Goal: Transaction & Acquisition: Purchase product/service

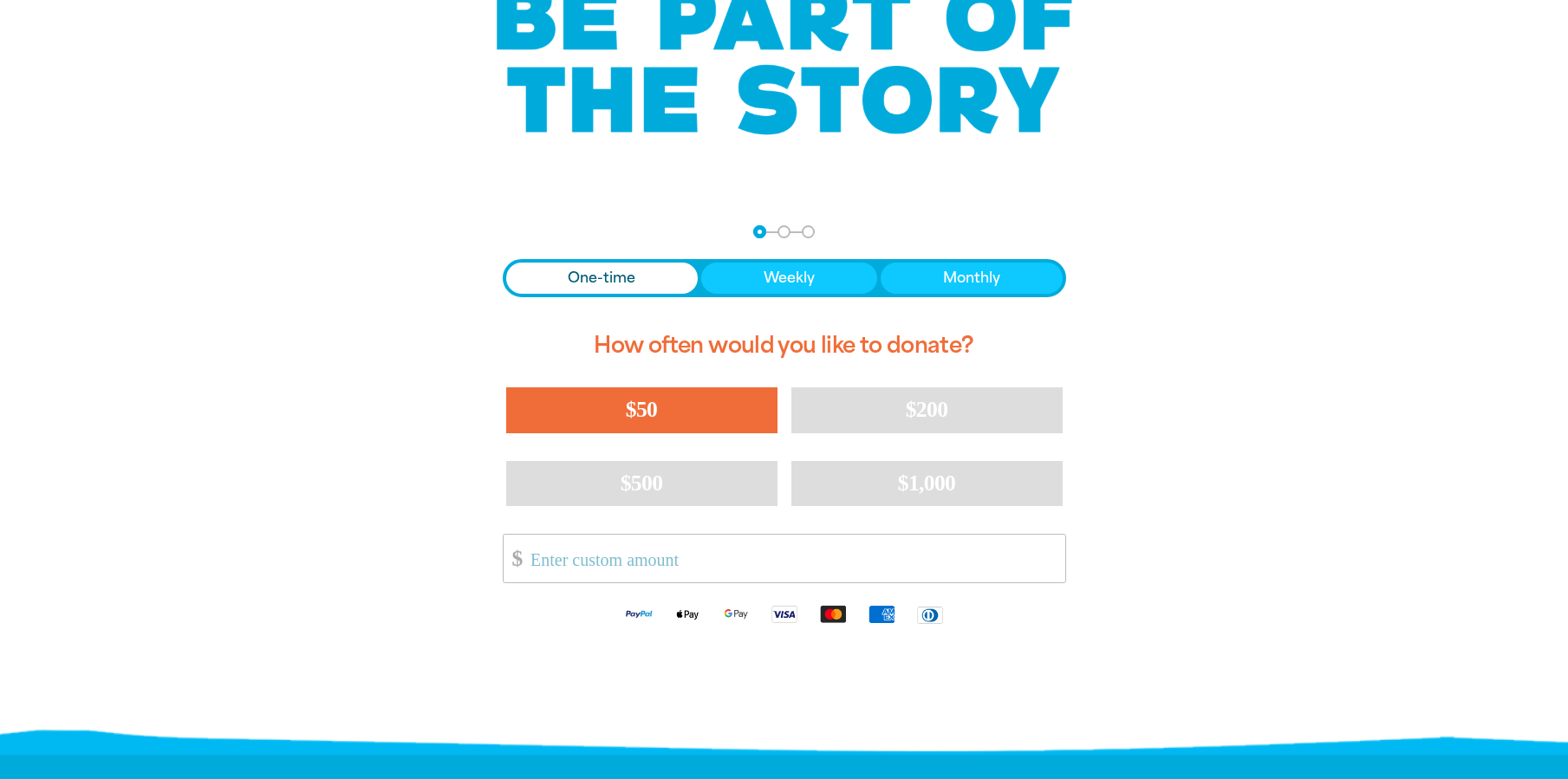
click at [653, 415] on span "$50" at bounding box center [641, 409] width 31 height 25
select select "AU"
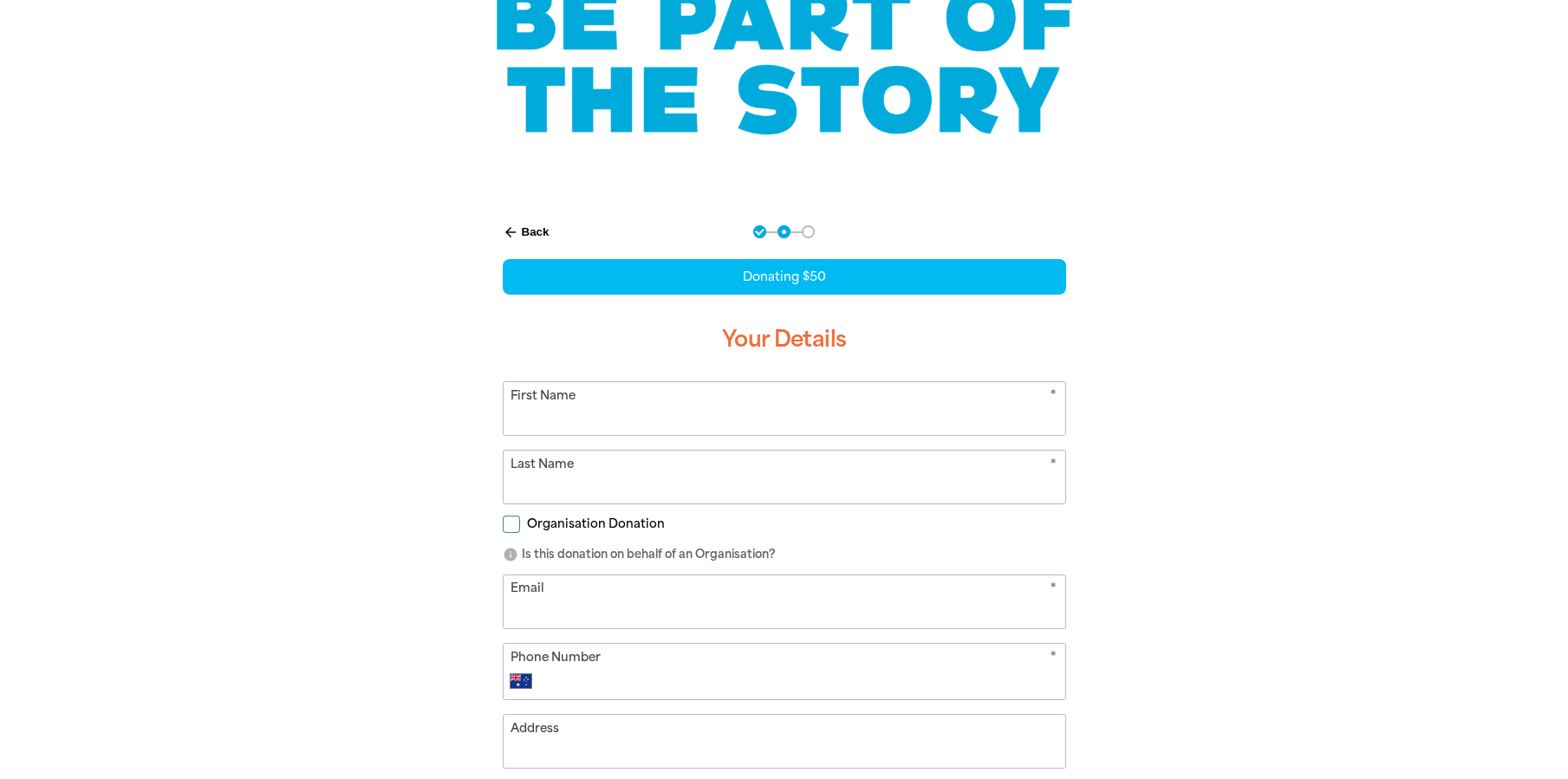
click at [653, 409] on input "First Name" at bounding box center [784, 408] width 562 height 53
type input "[PERSON_NAME]"
type input "Gething"
type input "[PERSON_NAME][EMAIL_ADDRESS][DOMAIN_NAME]"
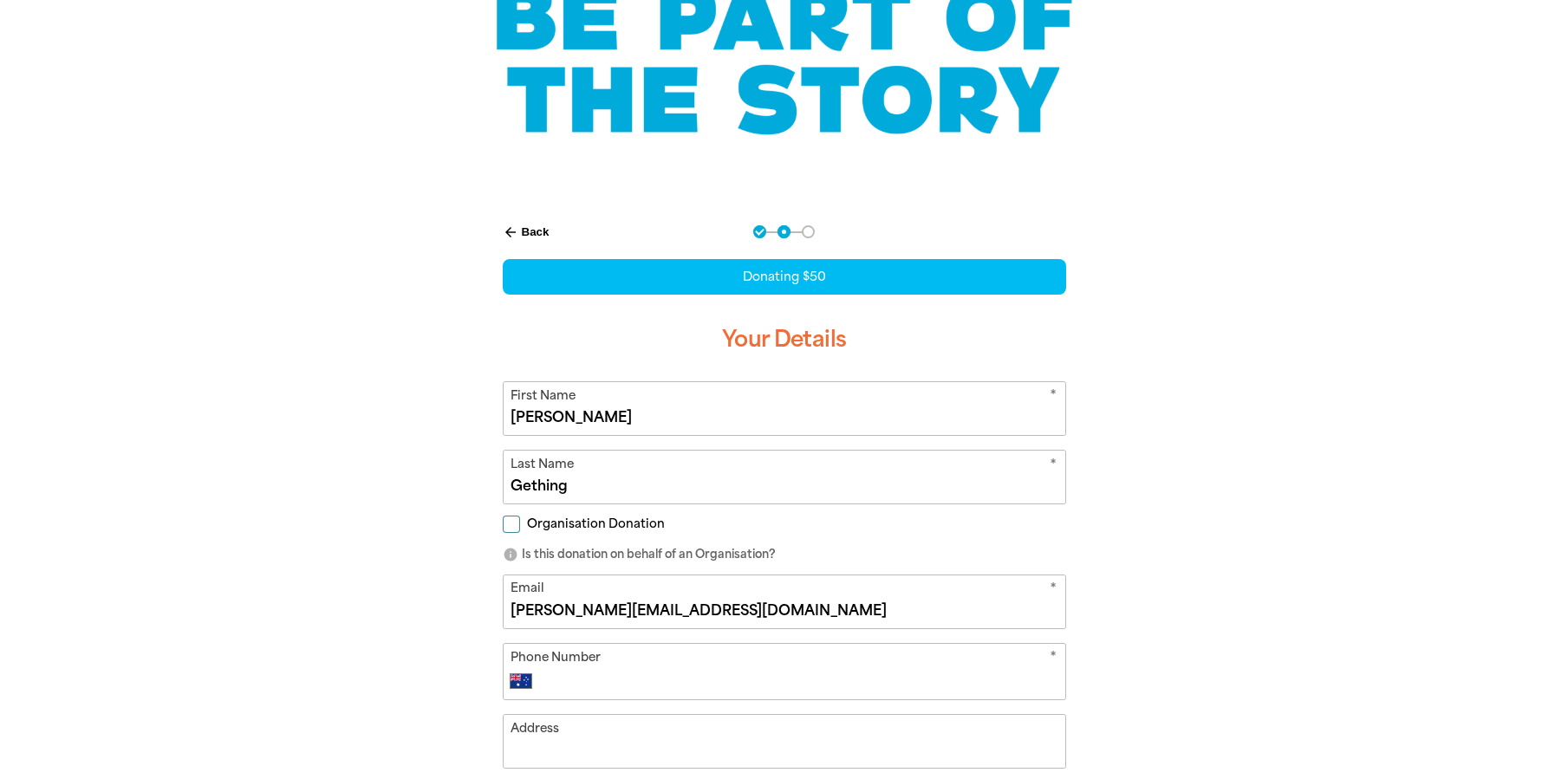
type input "0434 236 678"
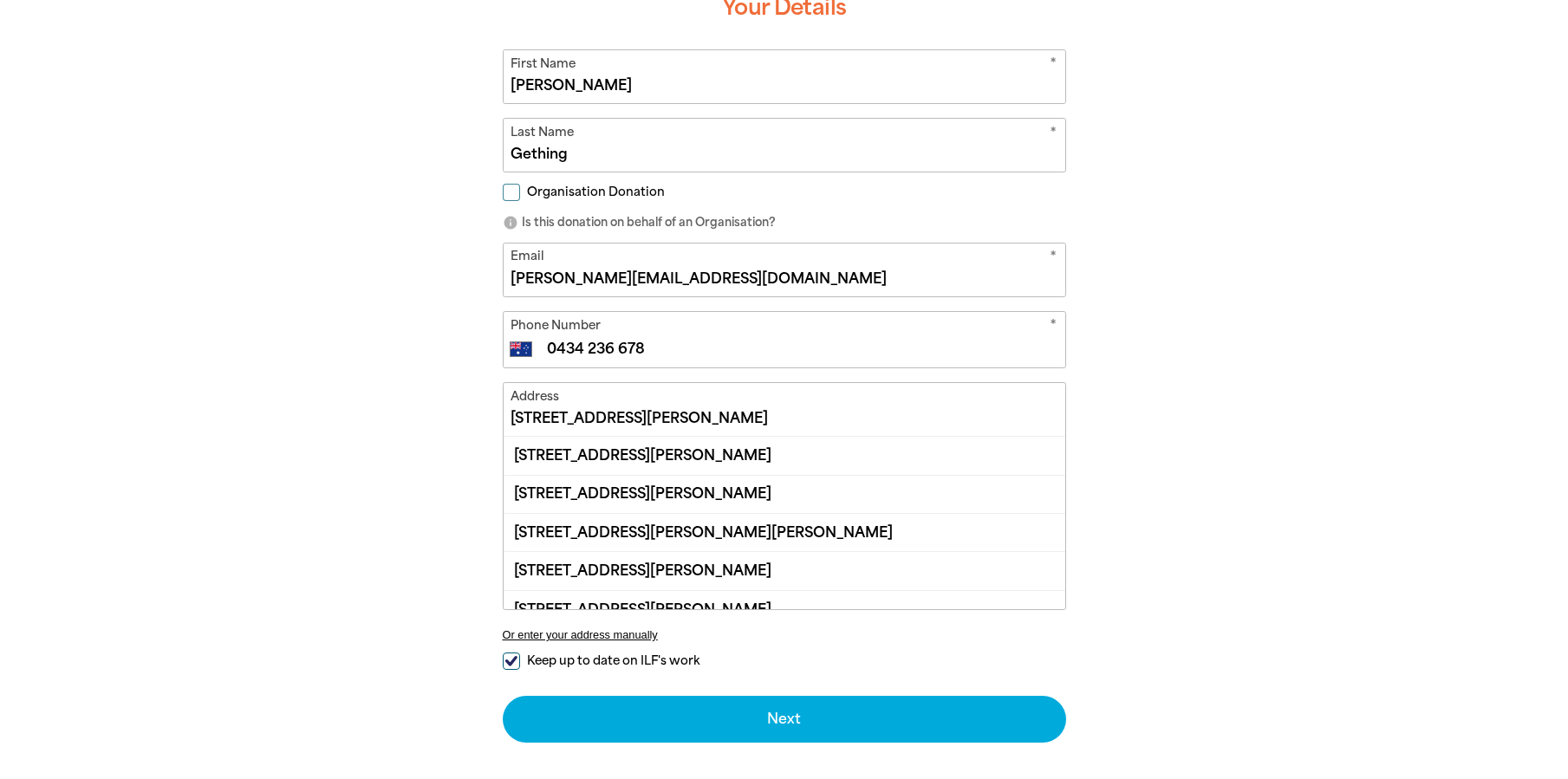
scroll to position [521, 0]
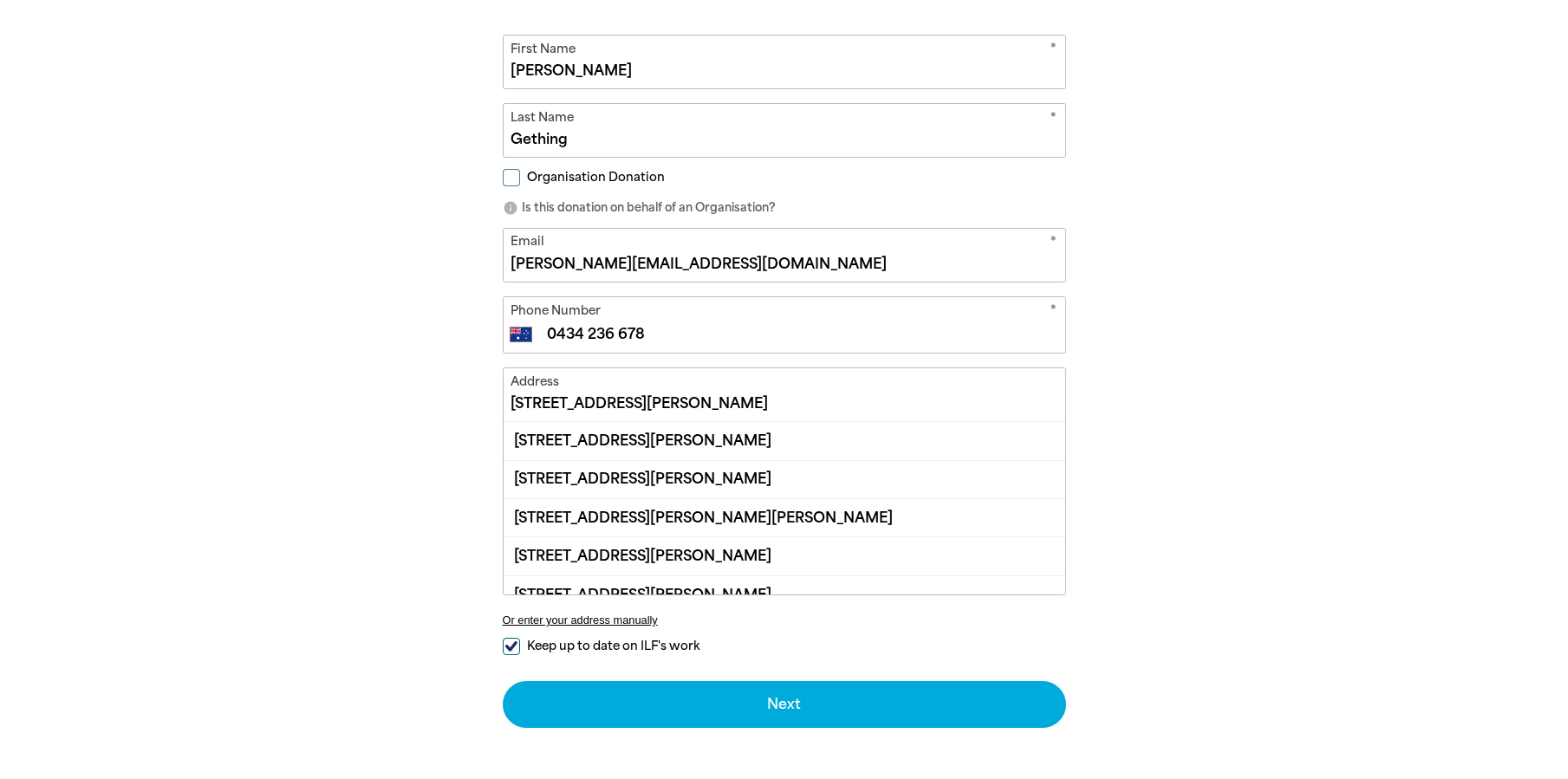
click at [662, 410] on input "[STREET_ADDRESS][PERSON_NAME]" at bounding box center [784, 395] width 562 height 53
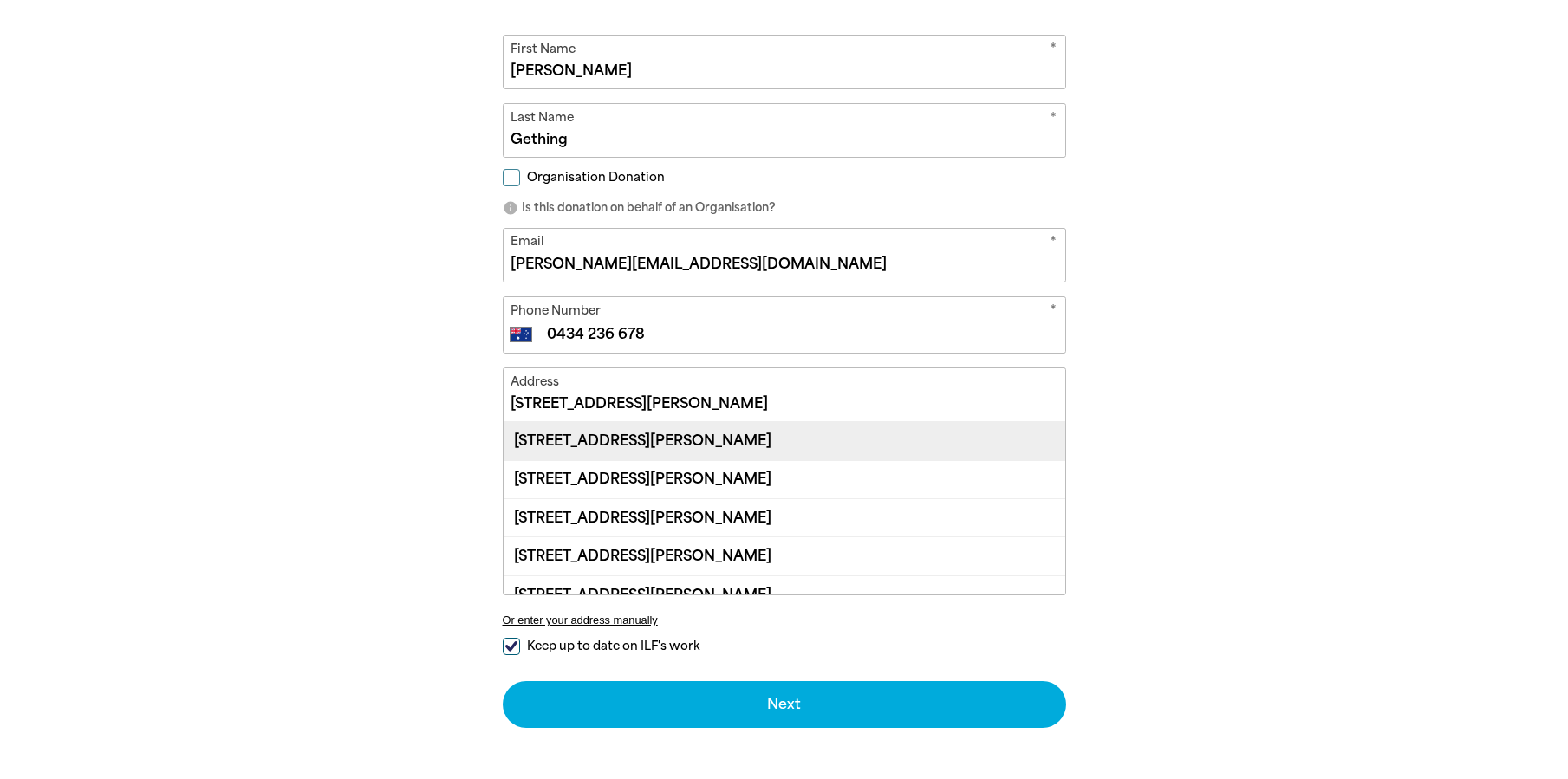
click at [680, 445] on div "[STREET_ADDRESS][PERSON_NAME]" at bounding box center [784, 441] width 562 height 38
type input "[STREET_ADDRESS][PERSON_NAME]"
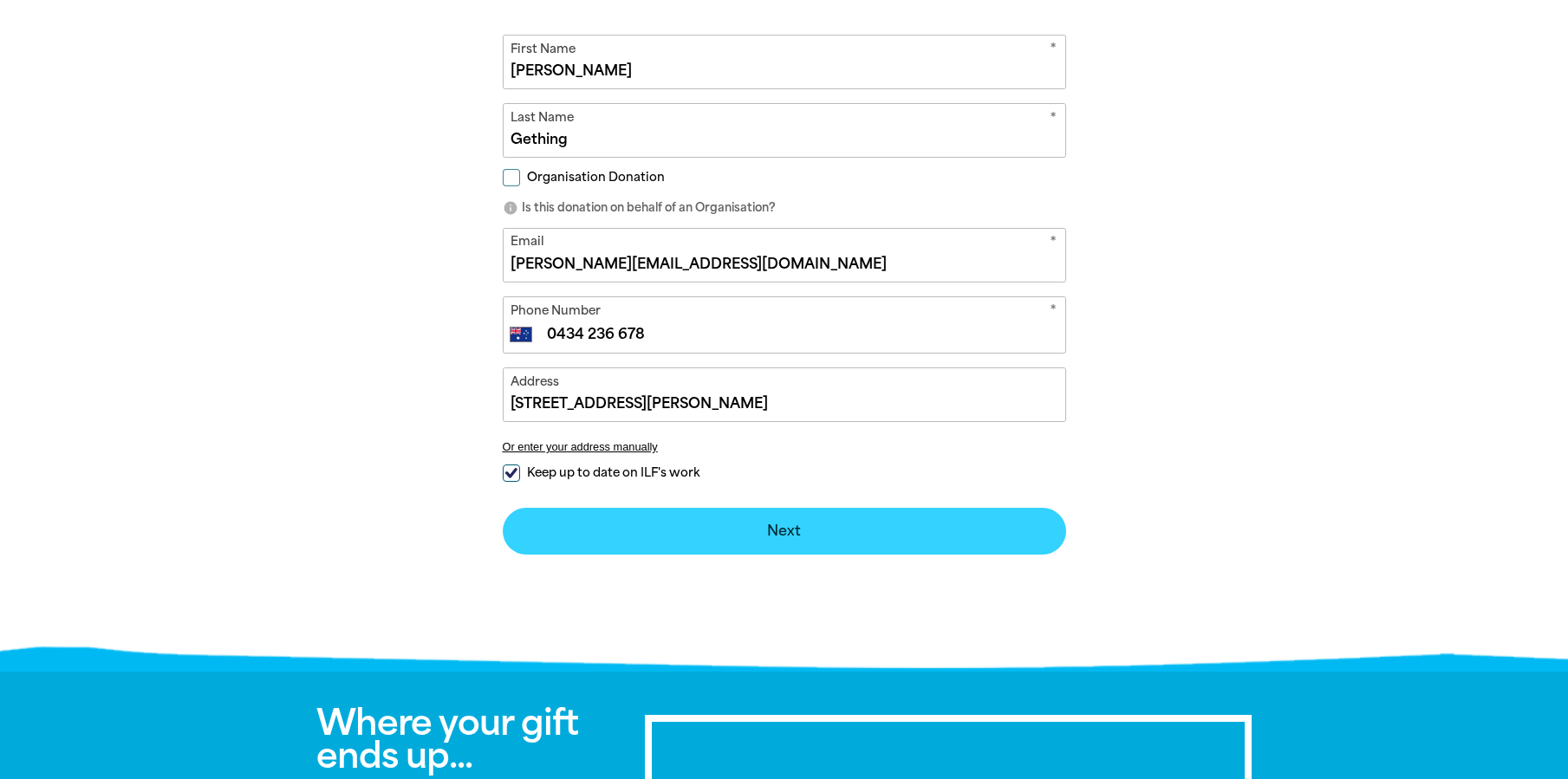
click at [806, 521] on button "Next chevron_right" at bounding box center [784, 531] width 564 height 47
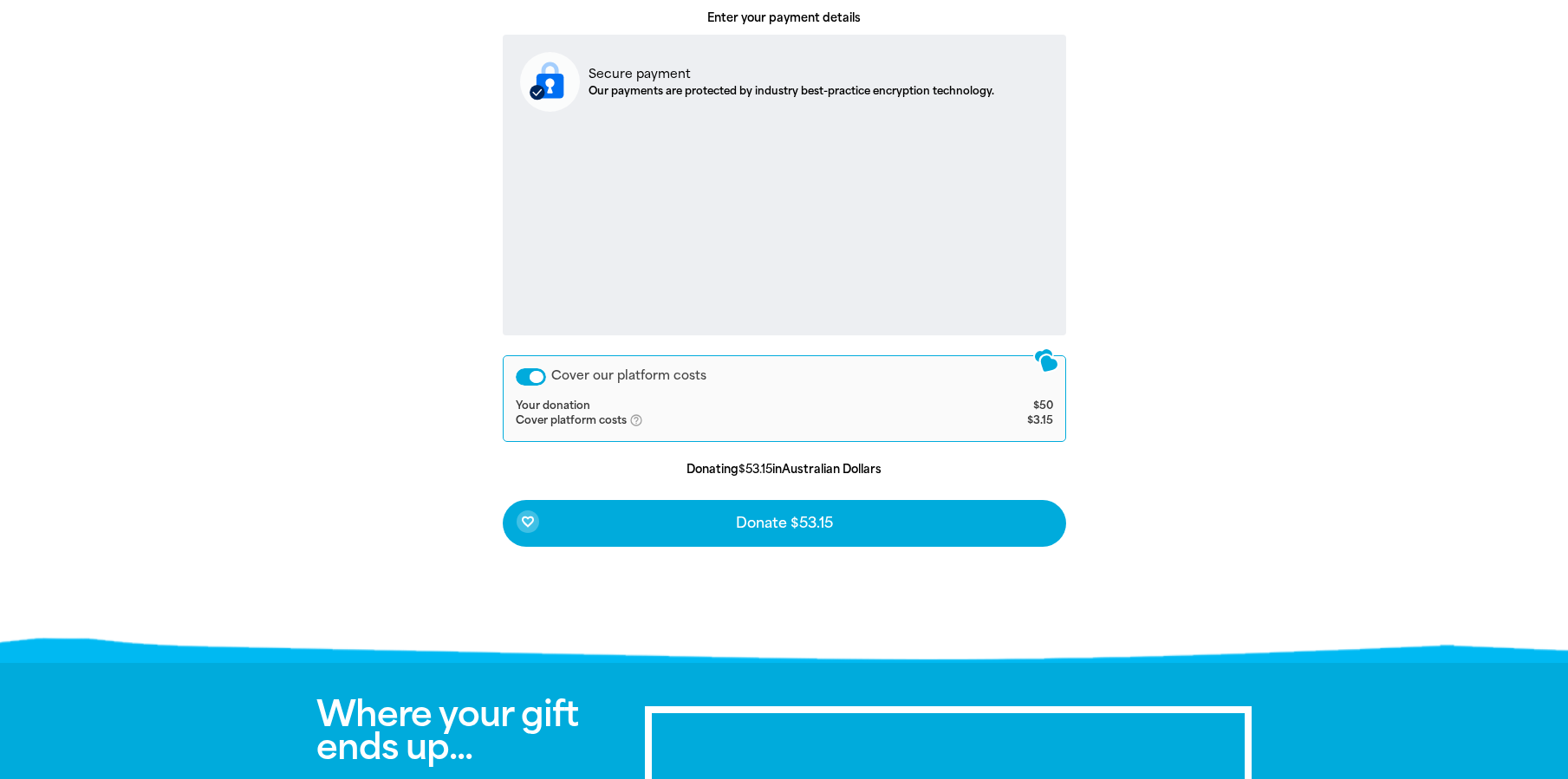
scroll to position [608, 0]
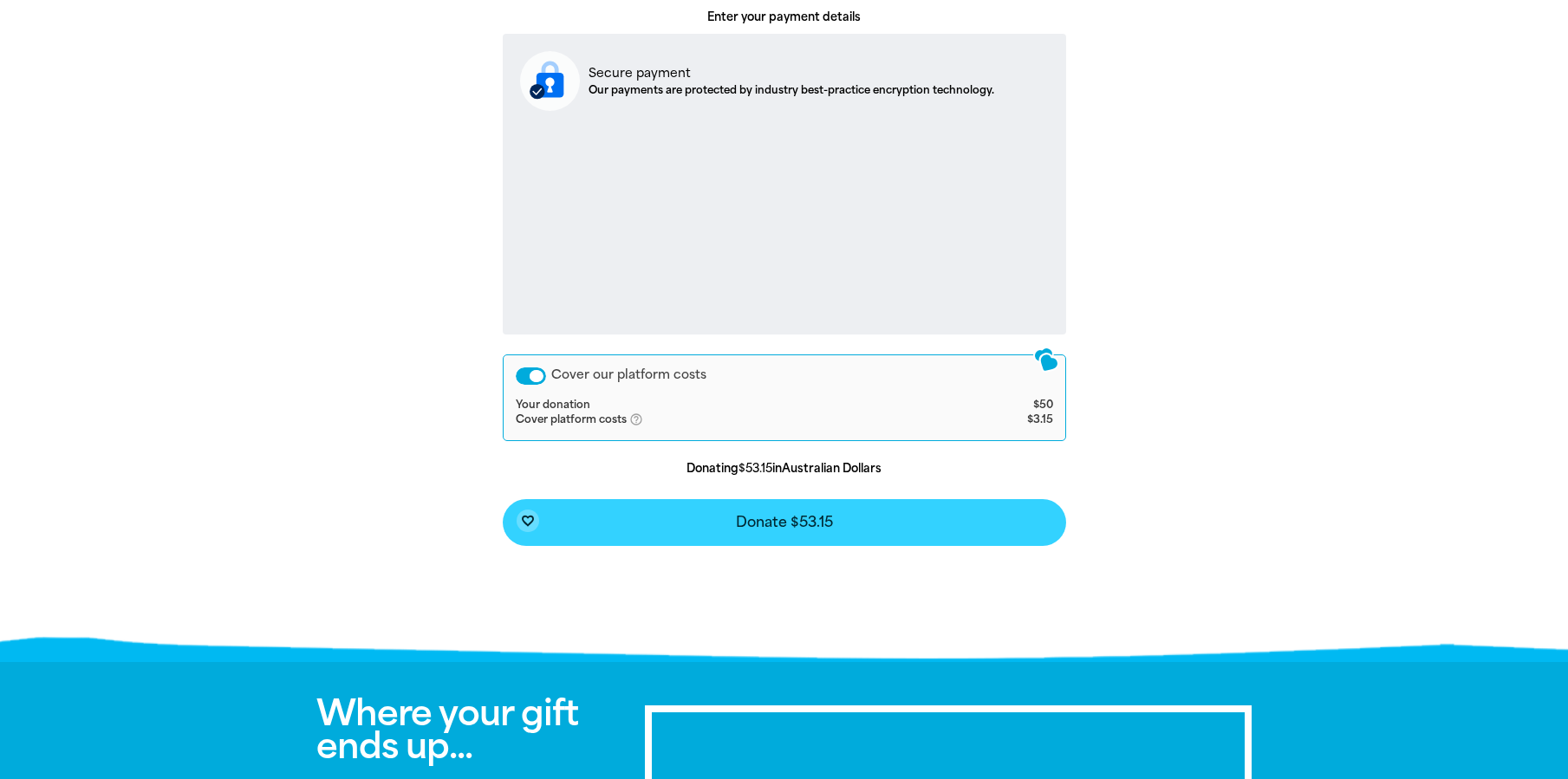
click at [753, 516] on span "Donate $53.15" at bounding box center [784, 522] width 97 height 13
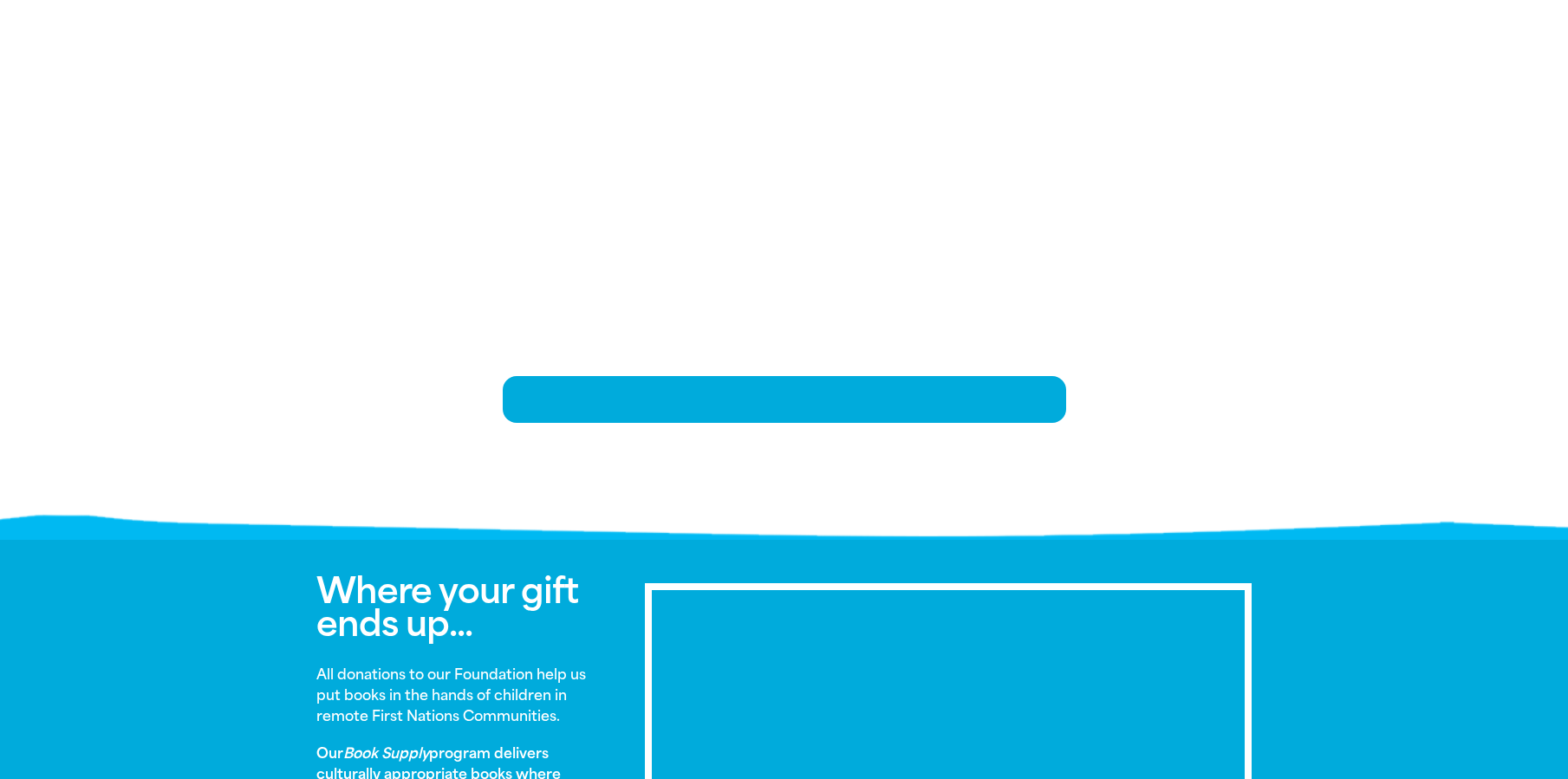
scroll to position [354, 0]
